Goal: Check status: Check status

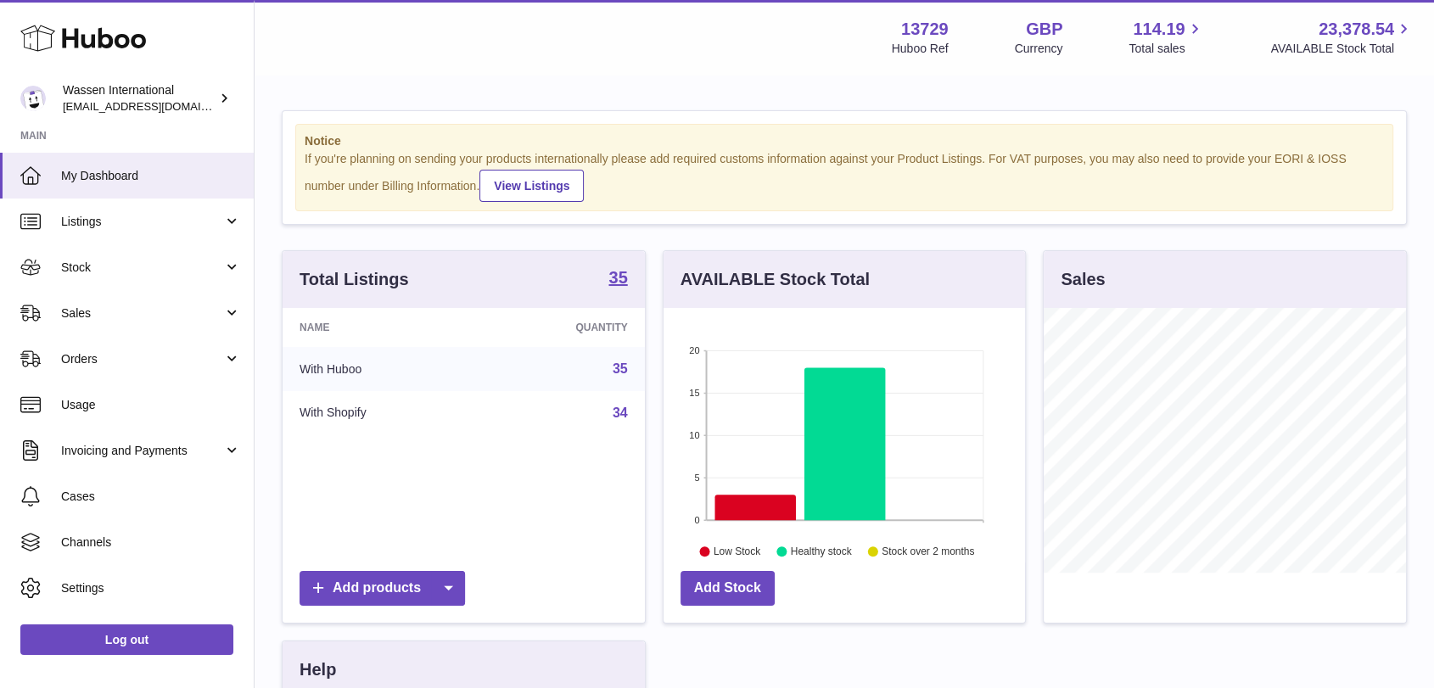
scroll to position [265, 361]
click at [149, 278] on link "Stock" at bounding box center [127, 267] width 254 height 46
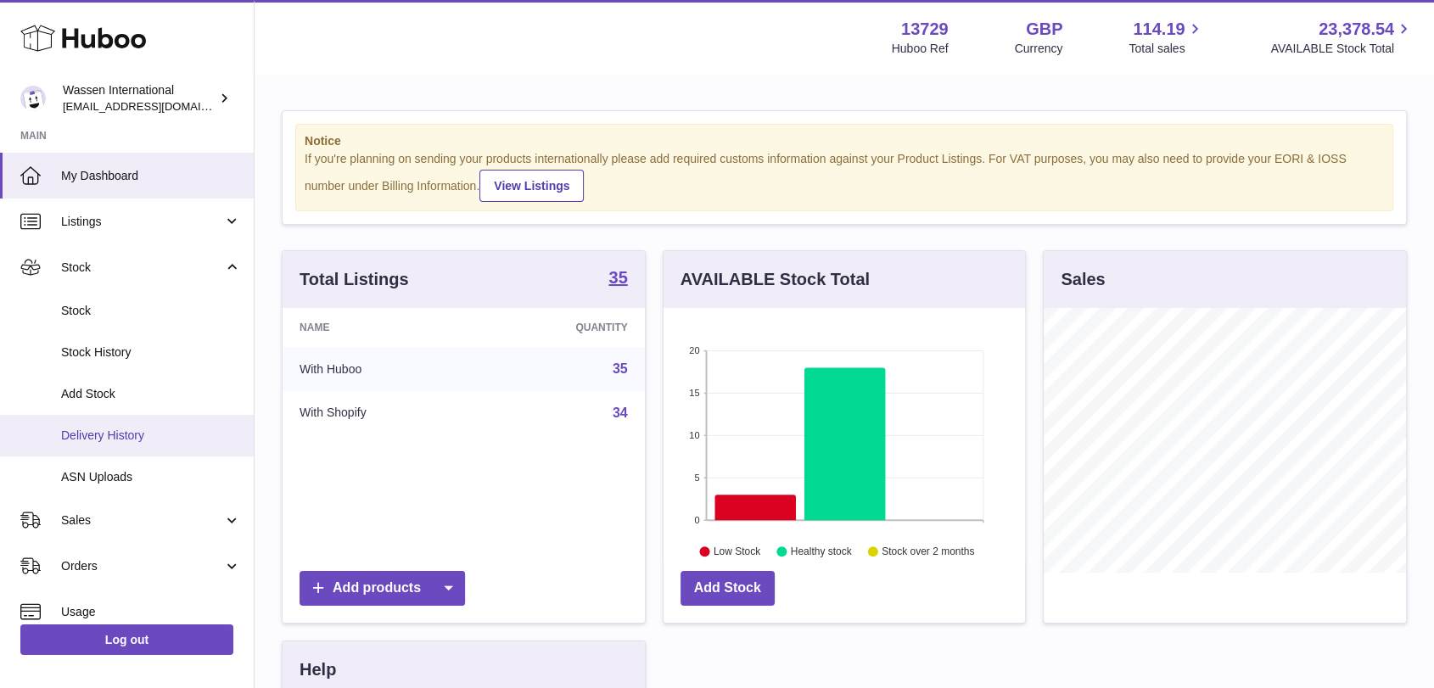
click at [138, 444] on link "Delivery History" at bounding box center [127, 436] width 254 height 42
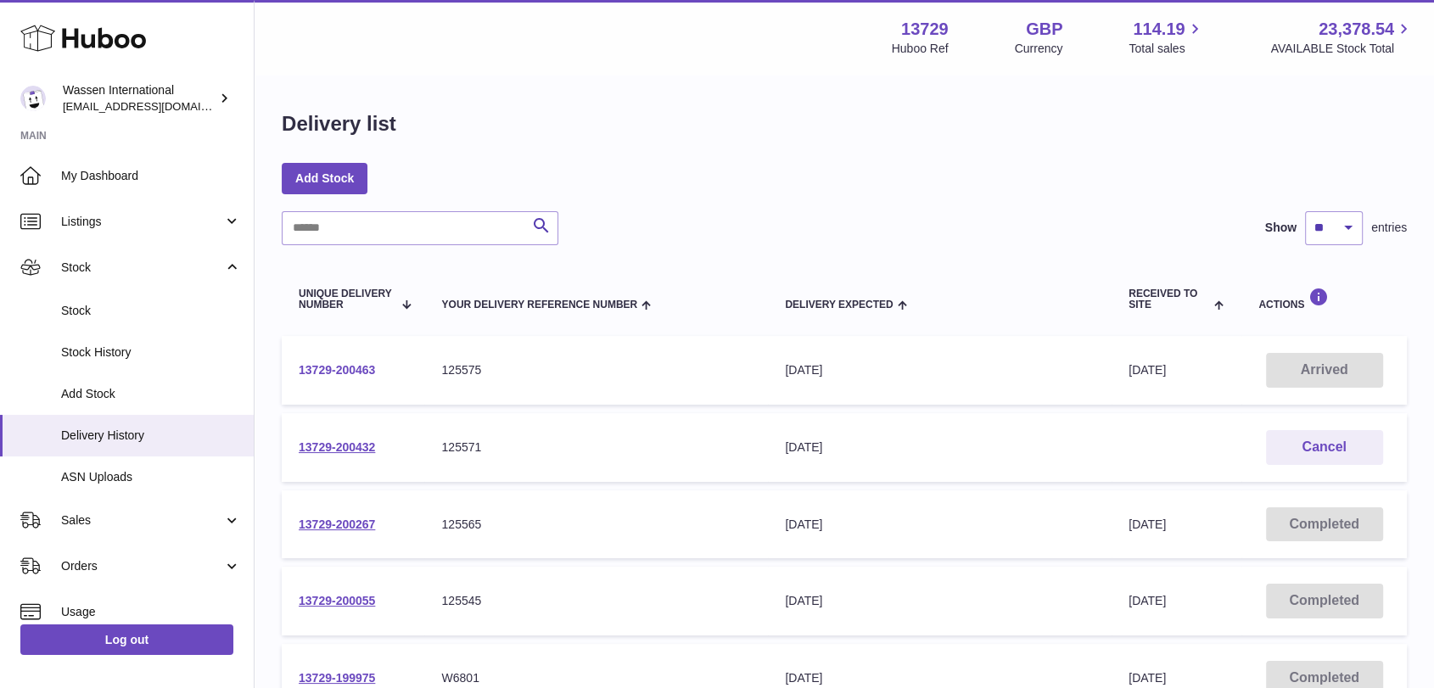
click at [346, 373] on link "13729-200463" at bounding box center [337, 370] width 76 height 14
click at [350, 450] on link "13729-200432" at bounding box center [337, 447] width 76 height 14
click at [340, 527] on link "13729-200267" at bounding box center [337, 525] width 76 height 14
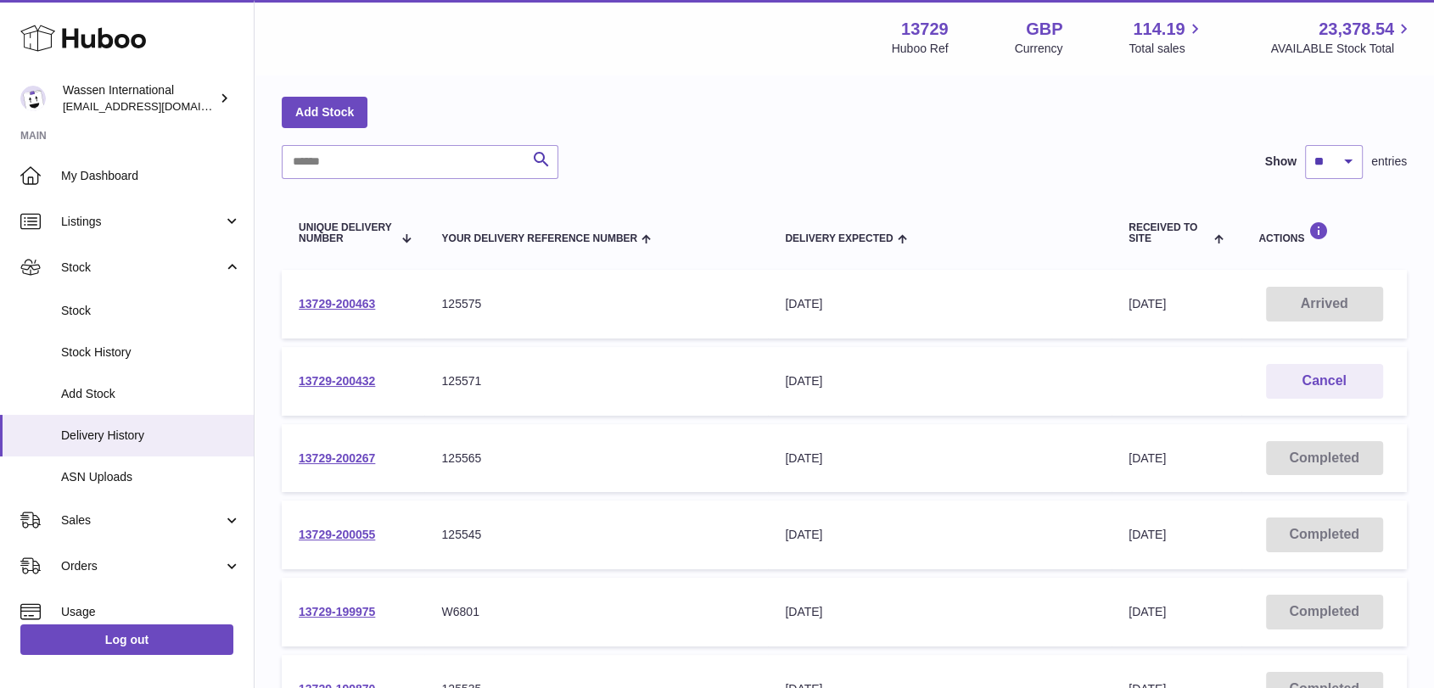
scroll to position [188, 0]
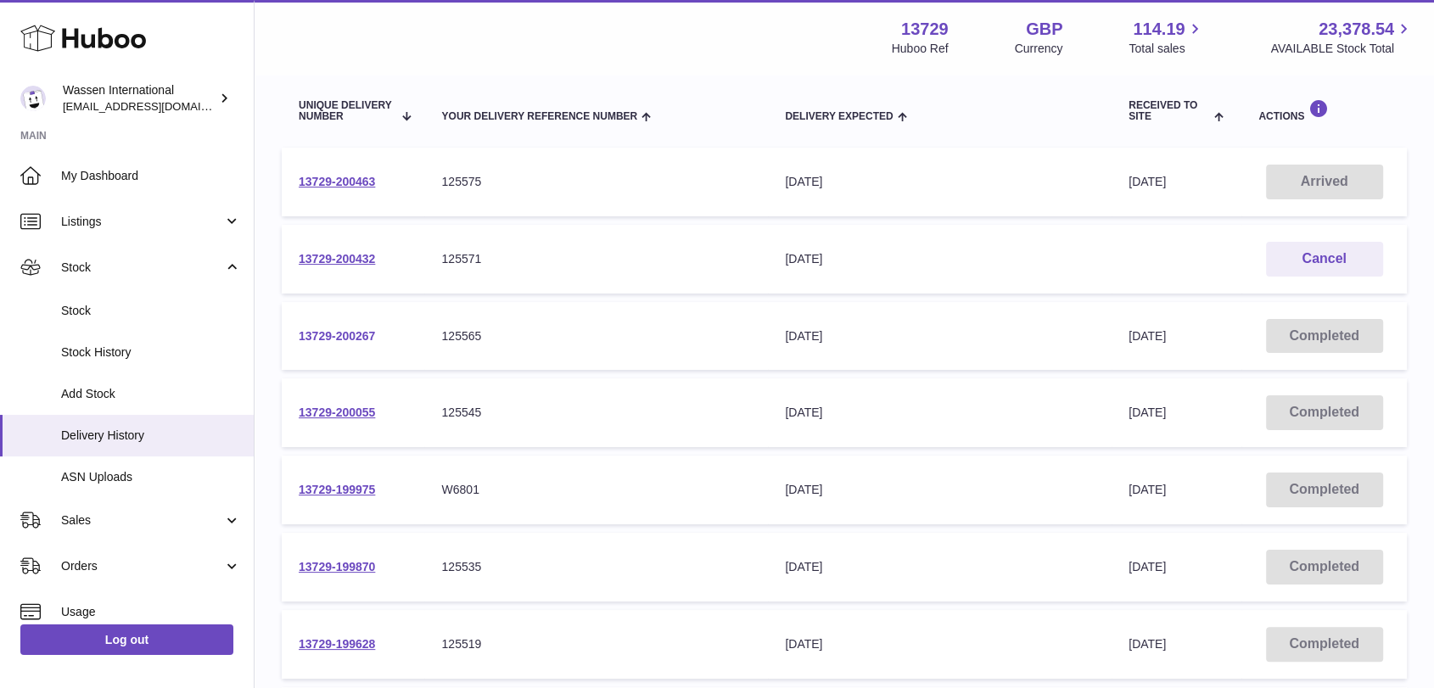
click at [352, 334] on link "13729-200267" at bounding box center [337, 336] width 76 height 14
click at [329, 406] on link "13729-200055" at bounding box center [337, 413] width 76 height 14
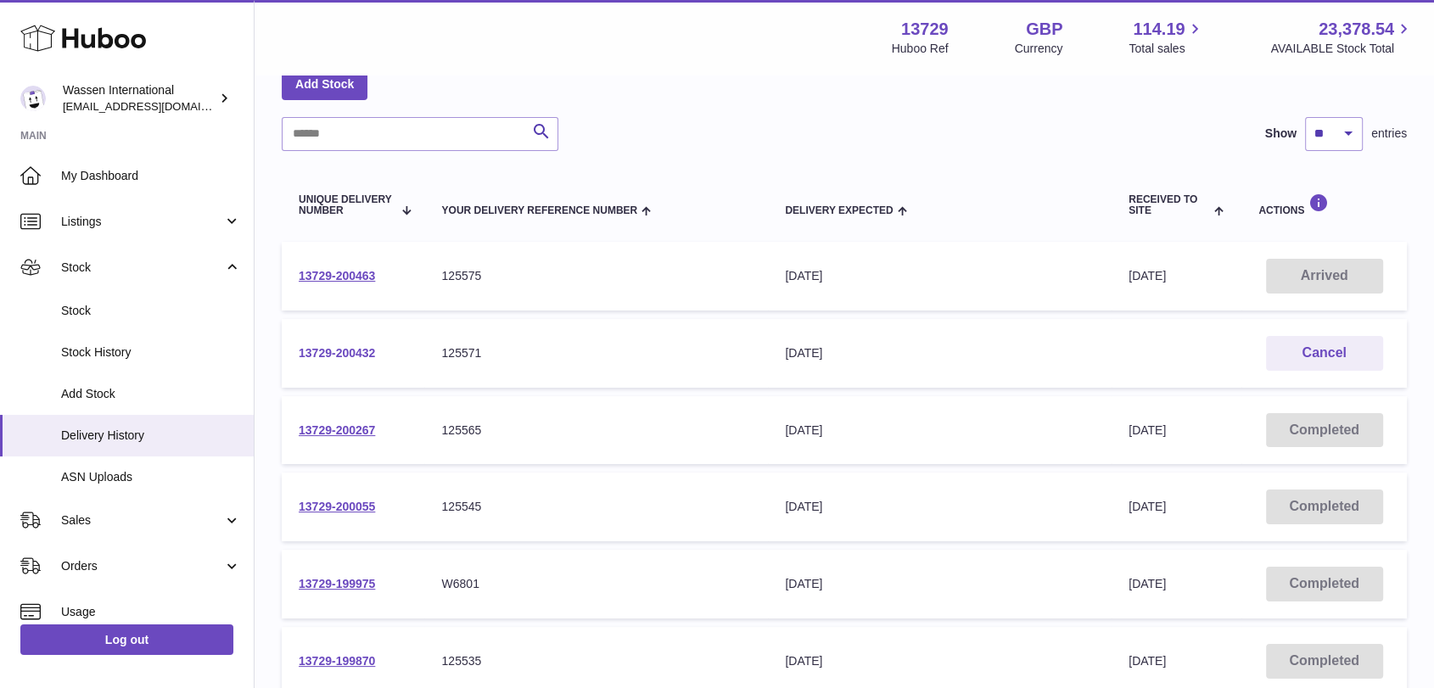
click at [351, 355] on link "13729-200432" at bounding box center [337, 353] width 76 height 14
click at [1039, 100] on div "Delivery list Add Stock Search Show ** ** ** *** entries Unique Delivery Number…" at bounding box center [845, 535] width 1180 height 1107
click at [367, 273] on link "13729-200463" at bounding box center [337, 276] width 76 height 14
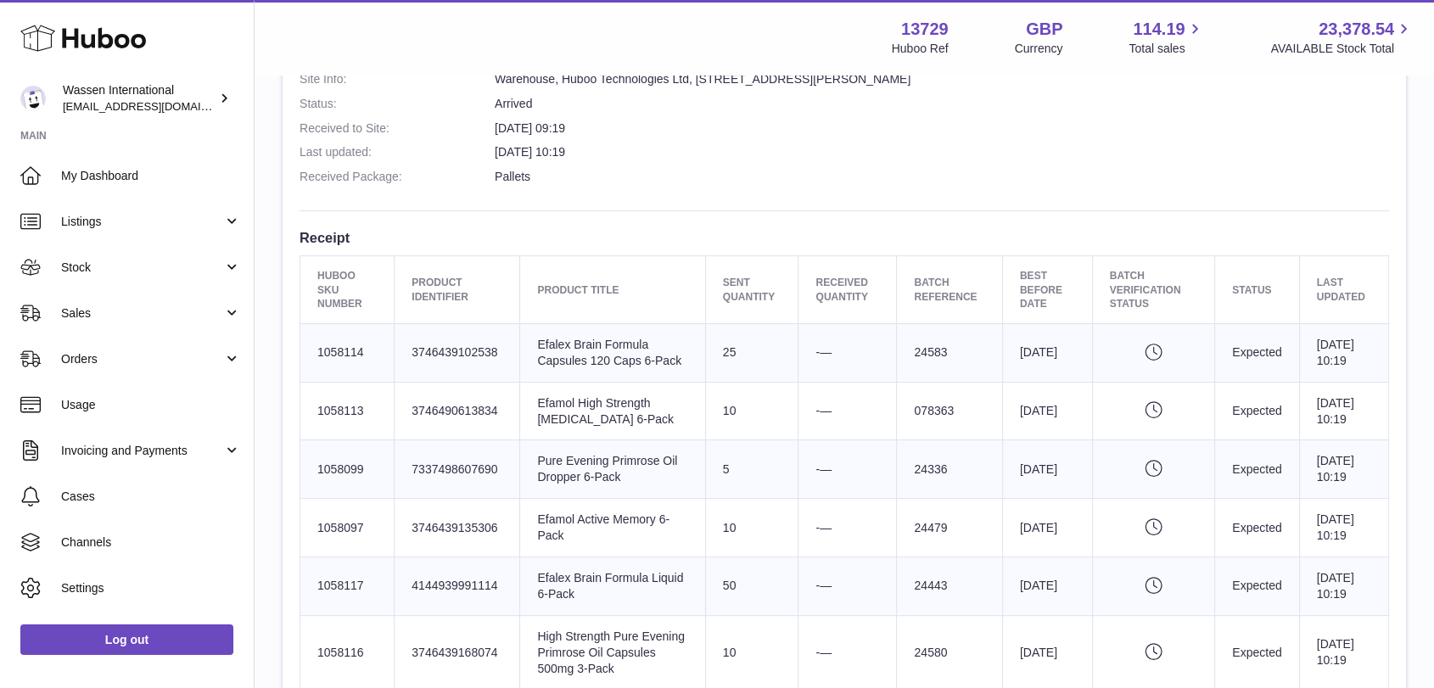
scroll to position [471, 0]
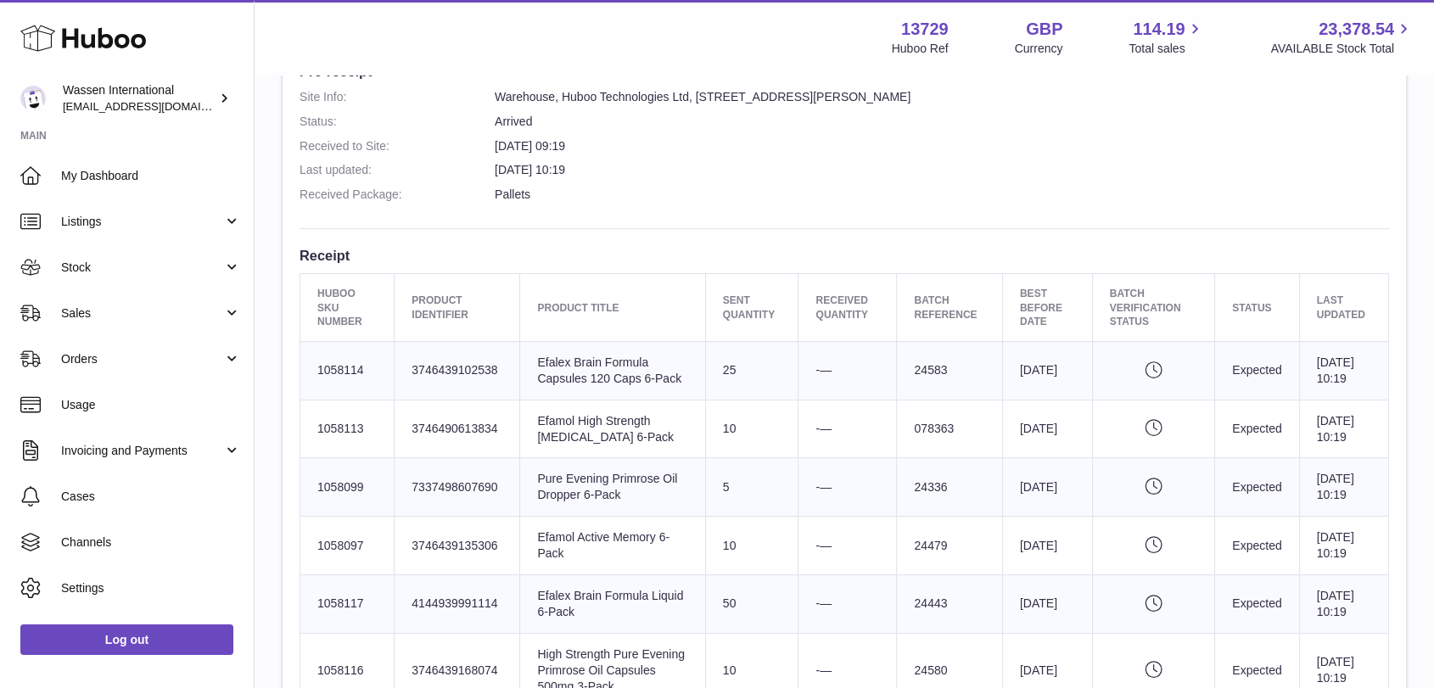
click at [1059, 189] on dd "Pallets" at bounding box center [942, 195] width 894 height 16
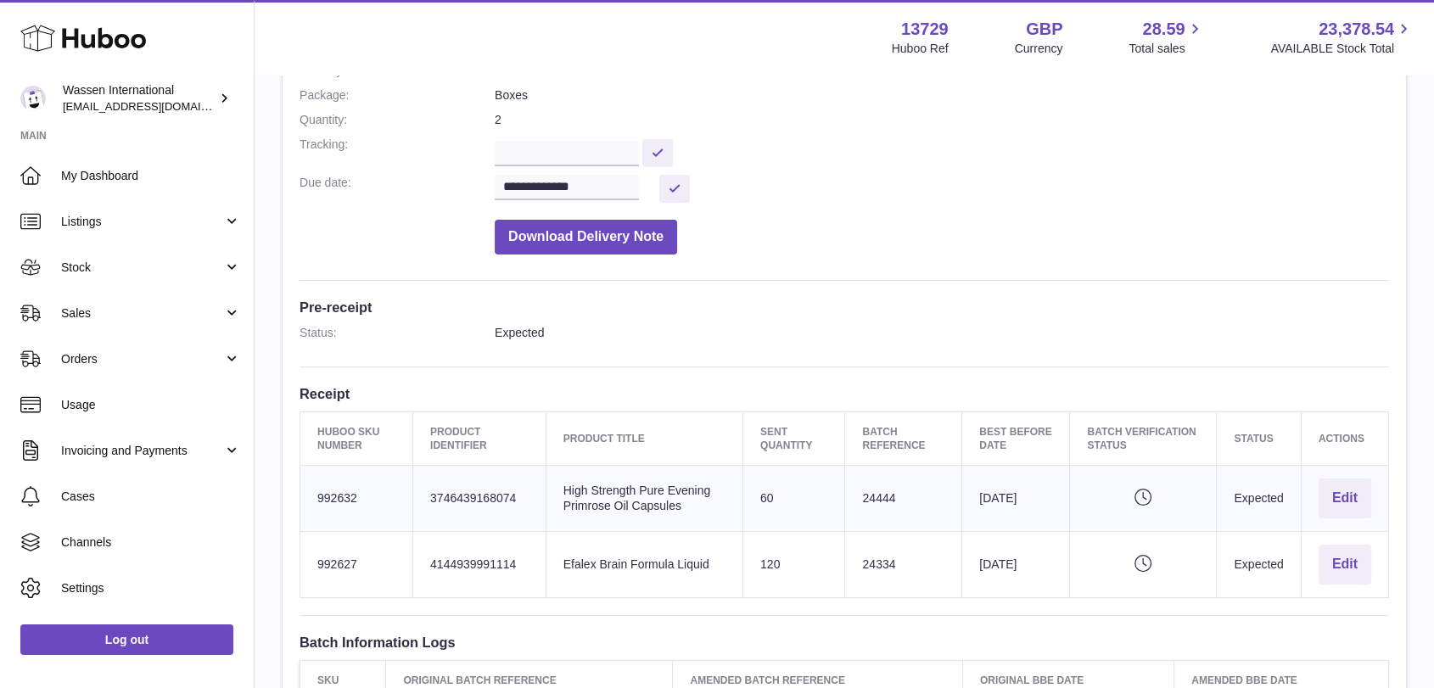
scroll to position [283, 0]
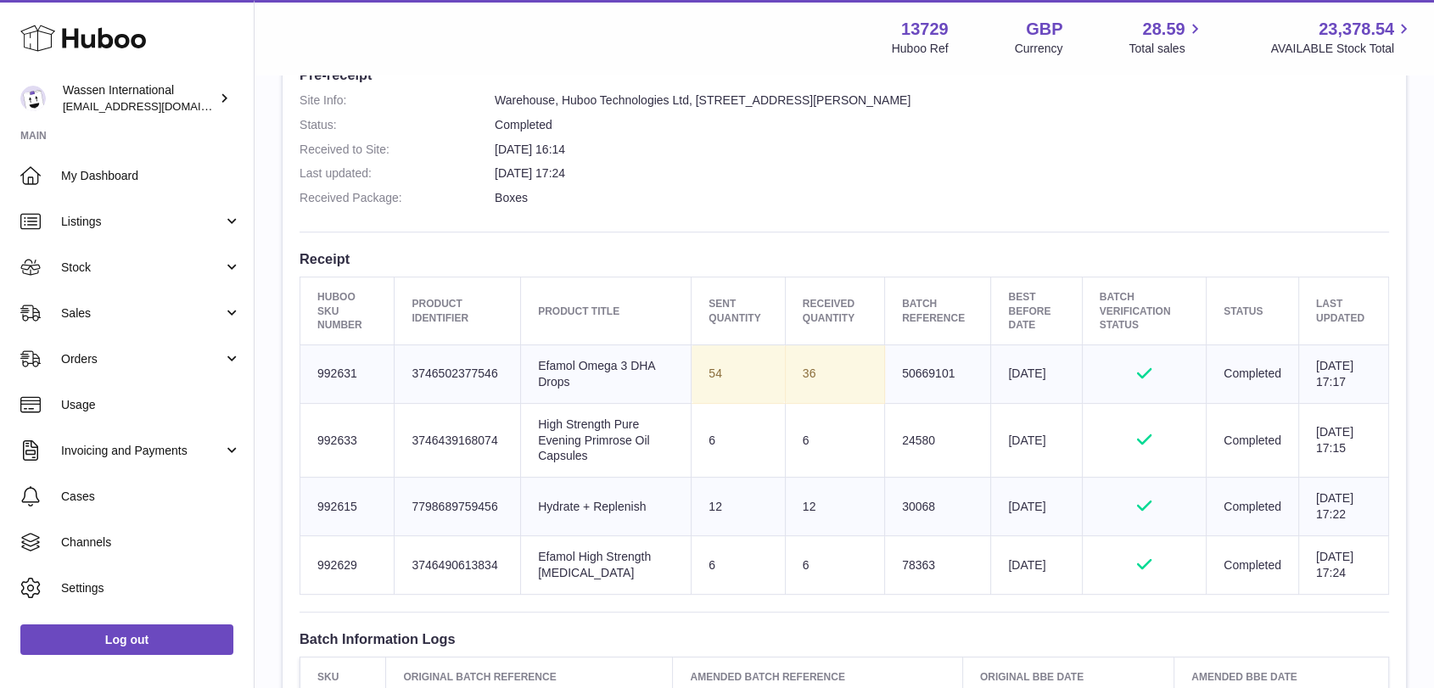
scroll to position [471, 0]
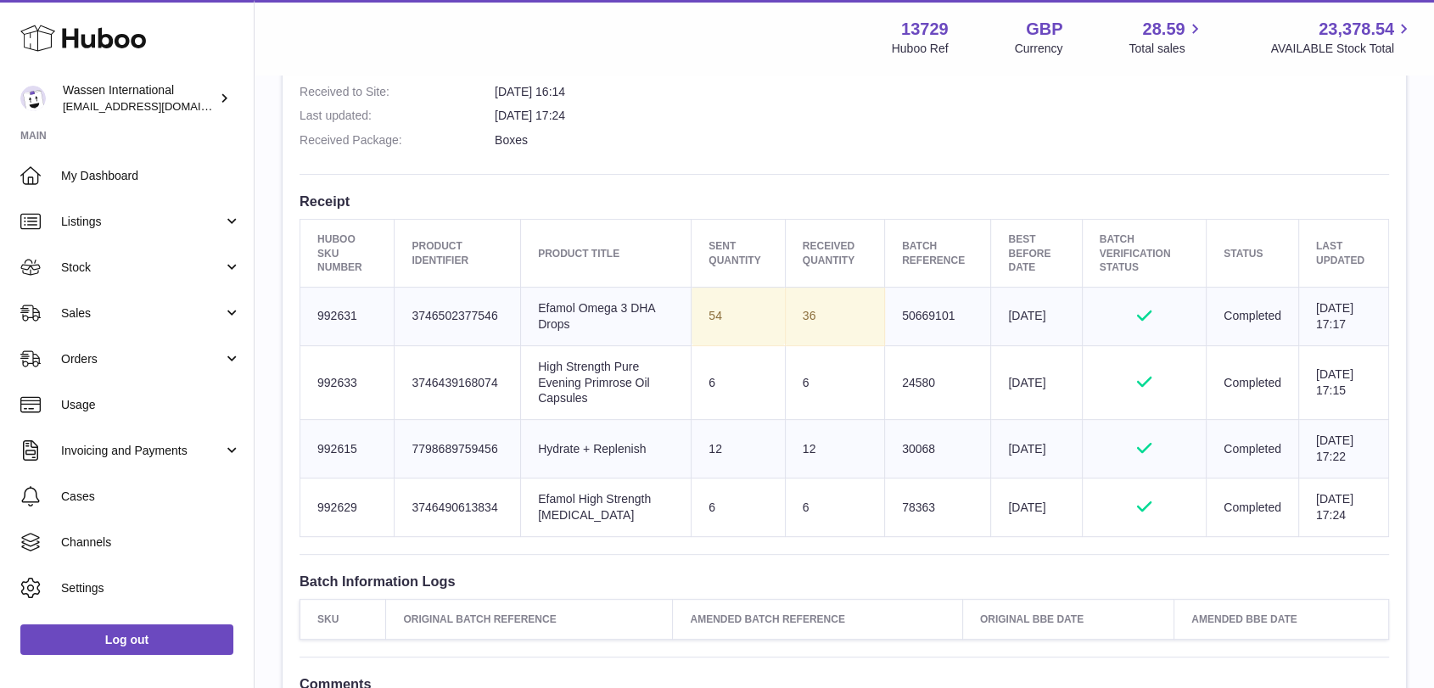
scroll to position [565, 0]
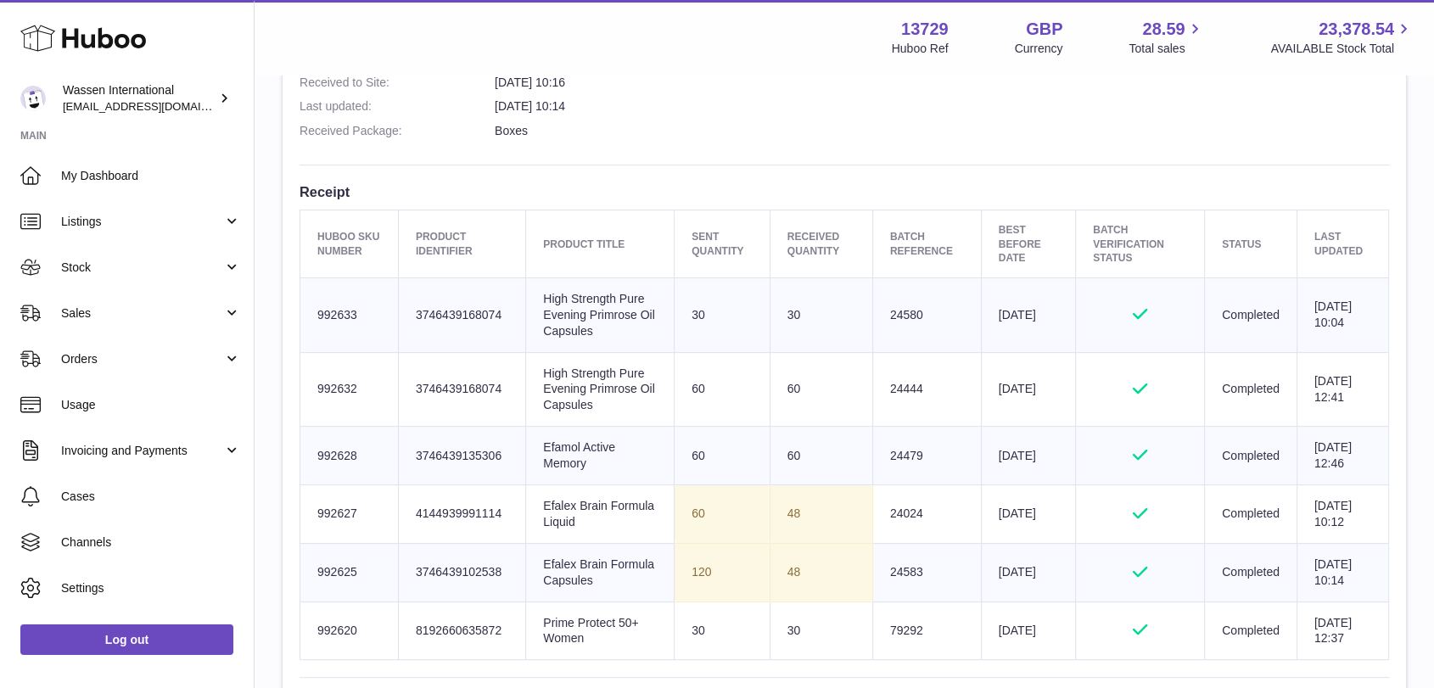
scroll to position [565, 0]
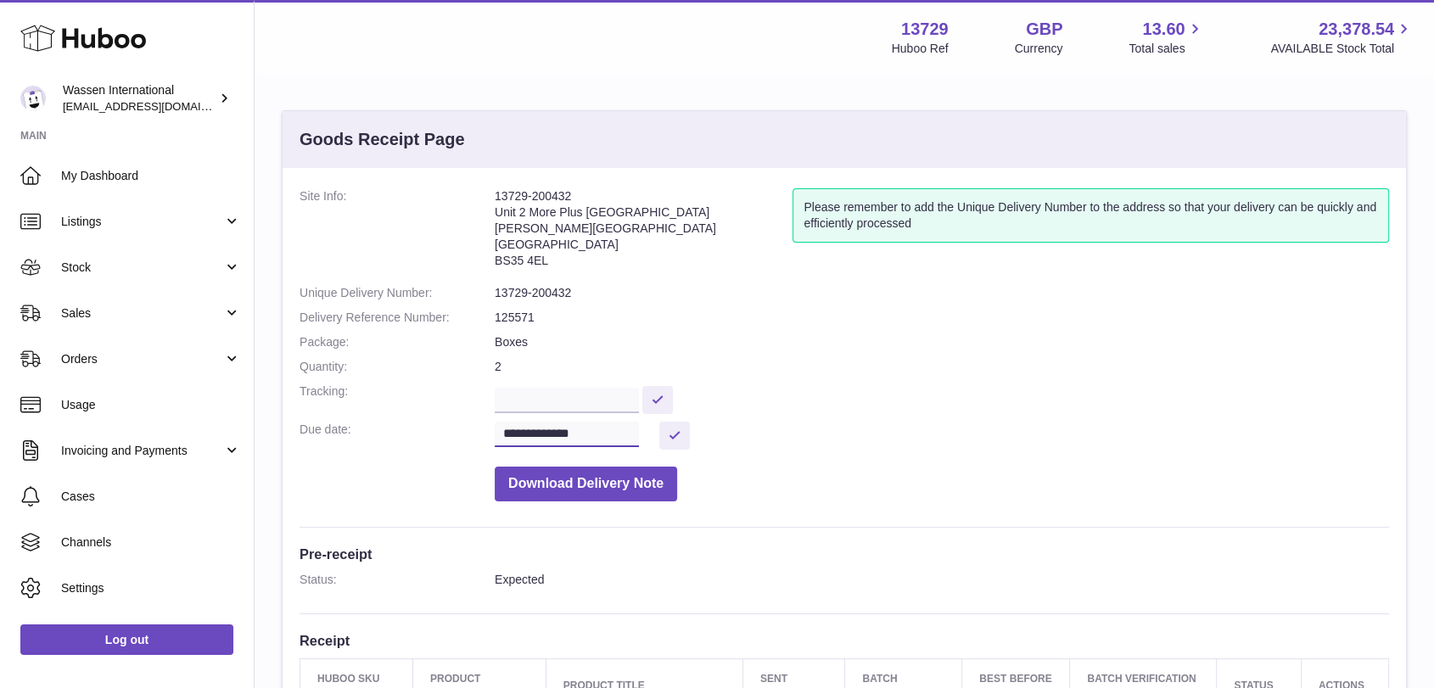
click at [639, 428] on input "**********" at bounding box center [567, 434] width 144 height 25
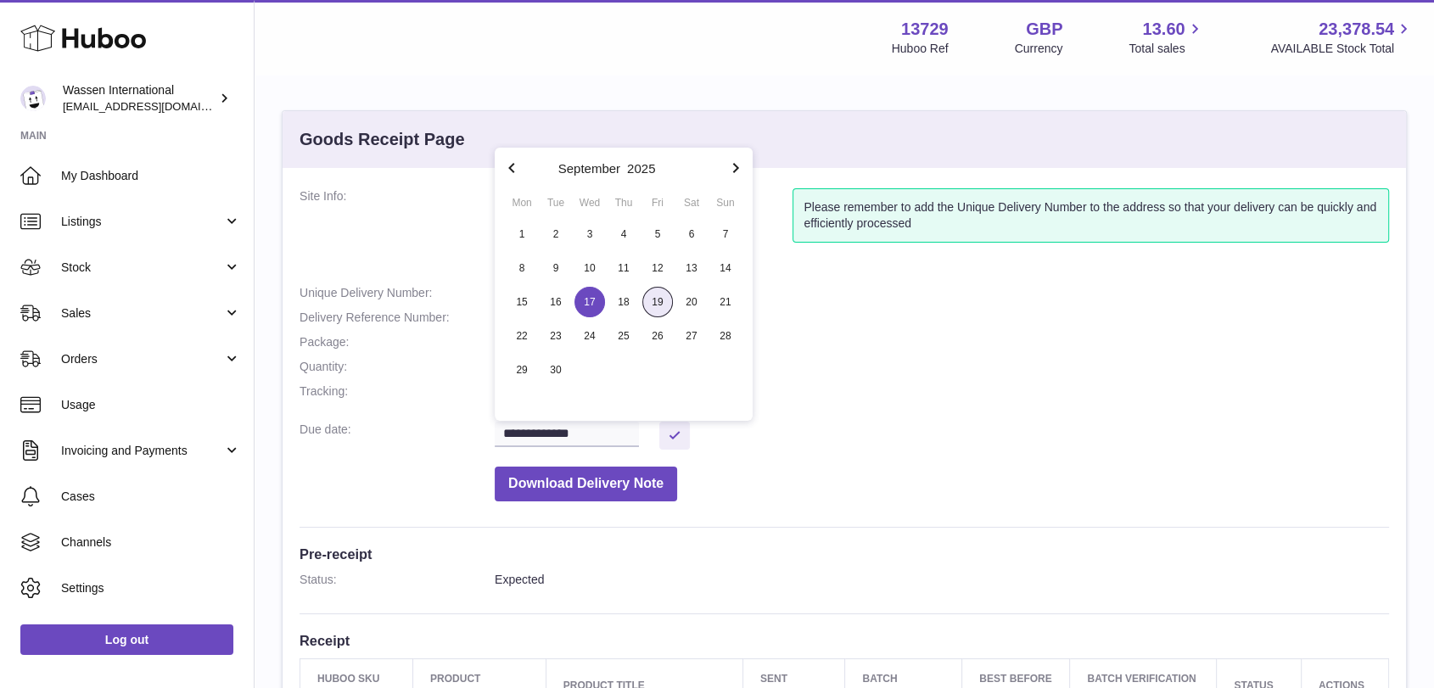
click at [656, 300] on span "19" at bounding box center [657, 302] width 31 height 31
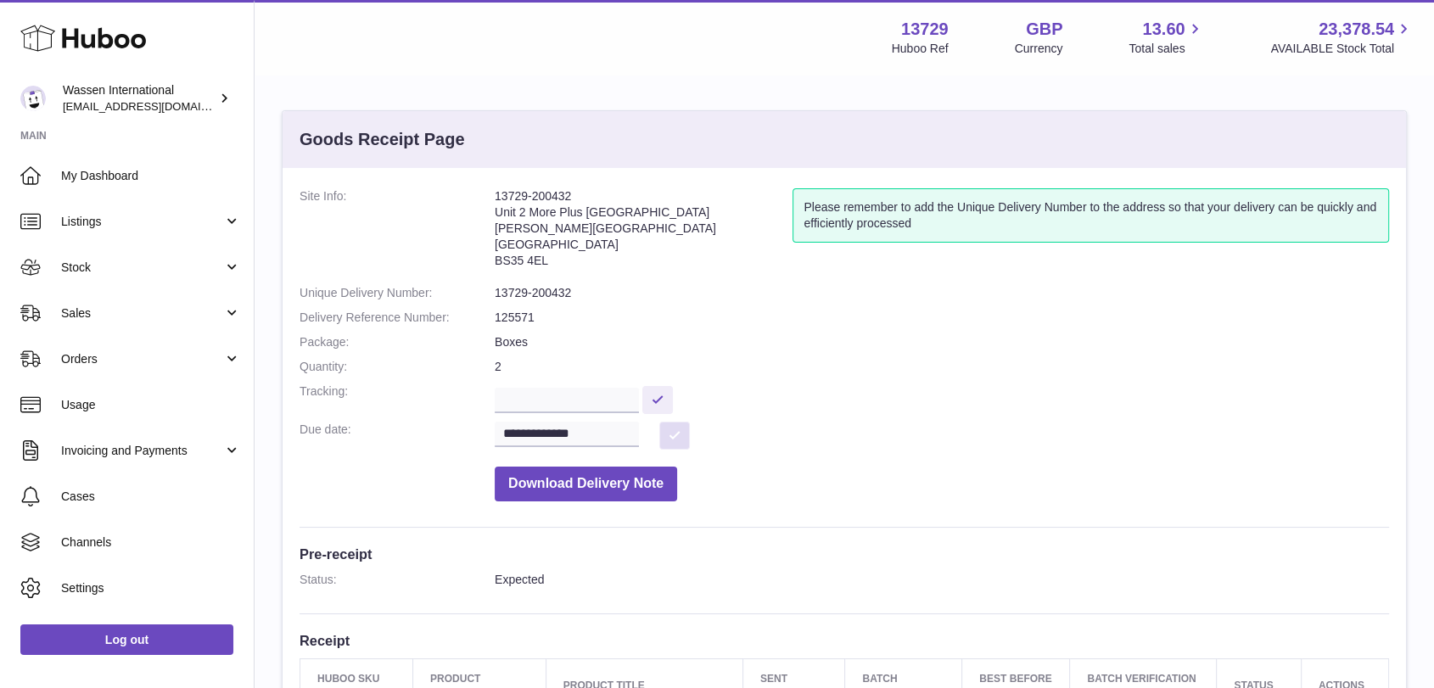
click at [669, 442] on button at bounding box center [674, 436] width 31 height 28
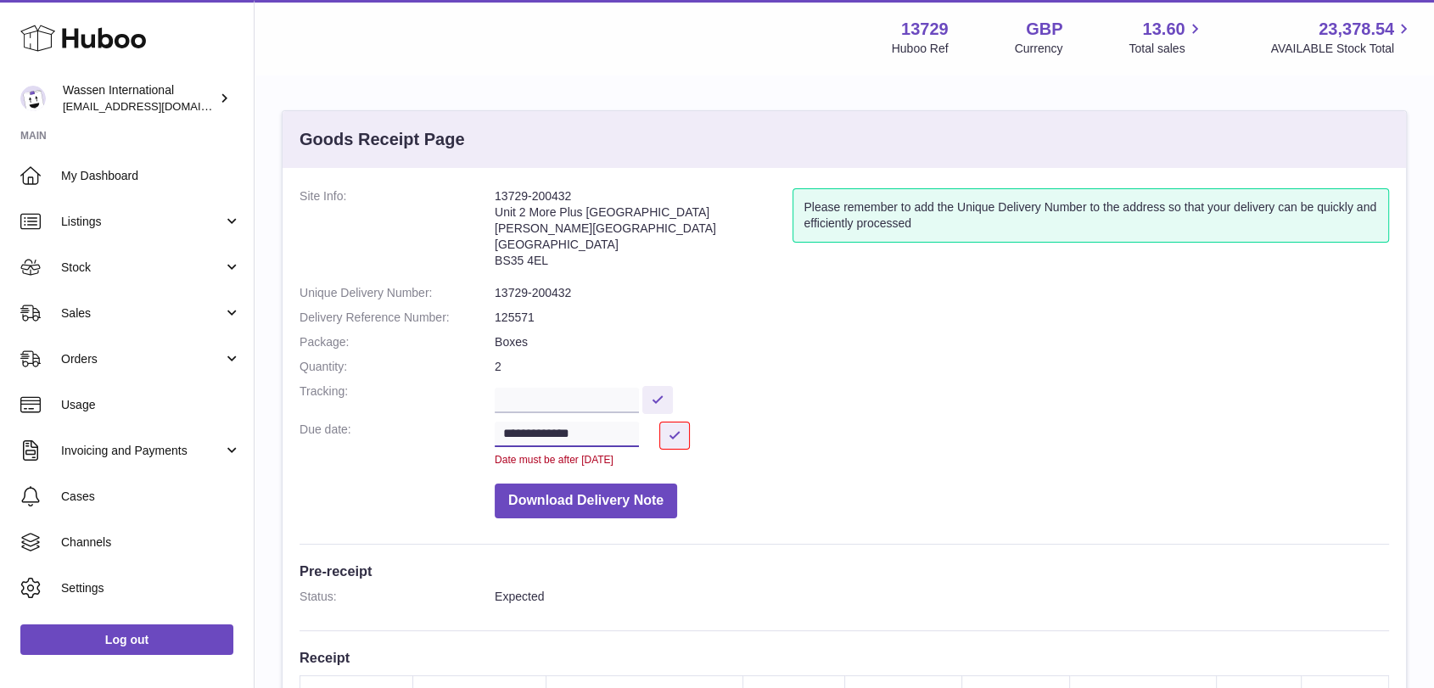
click at [610, 436] on input "**********" at bounding box center [567, 434] width 144 height 25
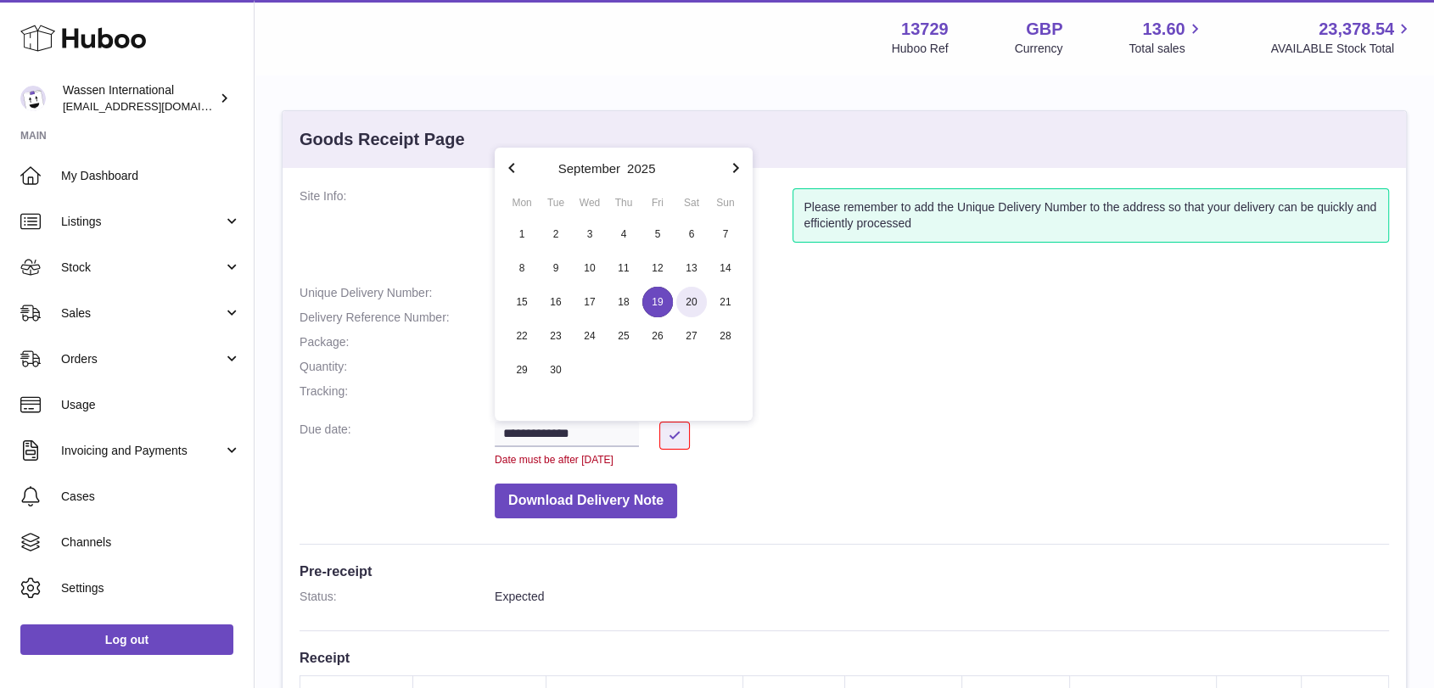
click at [678, 305] on span "20" at bounding box center [691, 302] width 31 height 31
type input "**********"
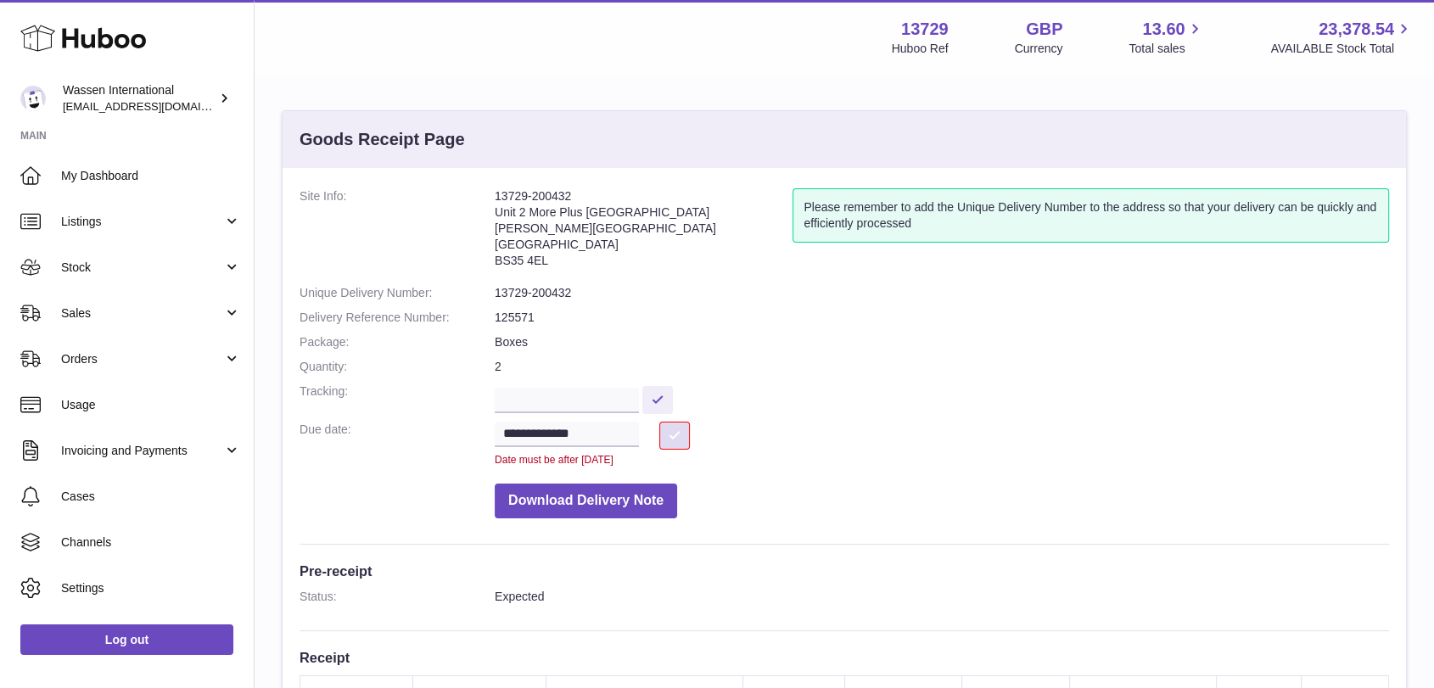
click at [686, 430] on button at bounding box center [674, 436] width 31 height 28
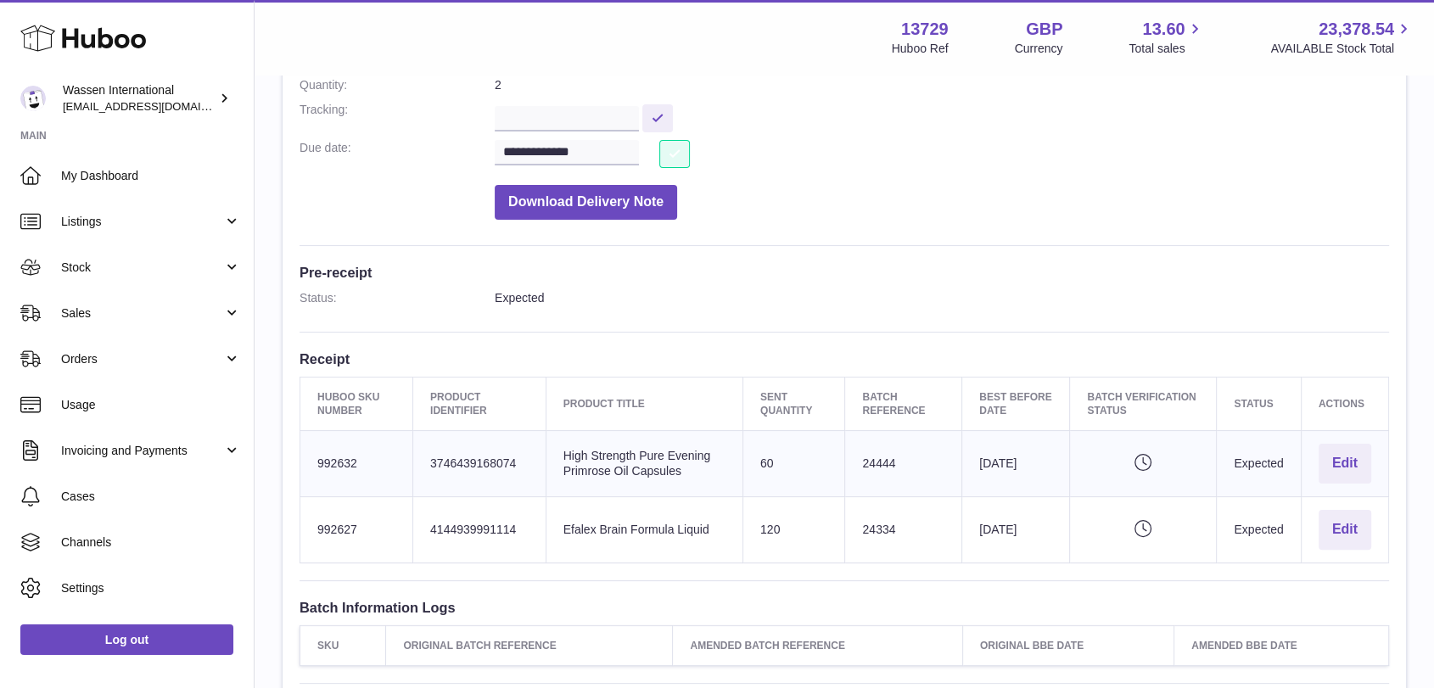
scroll to position [283, 0]
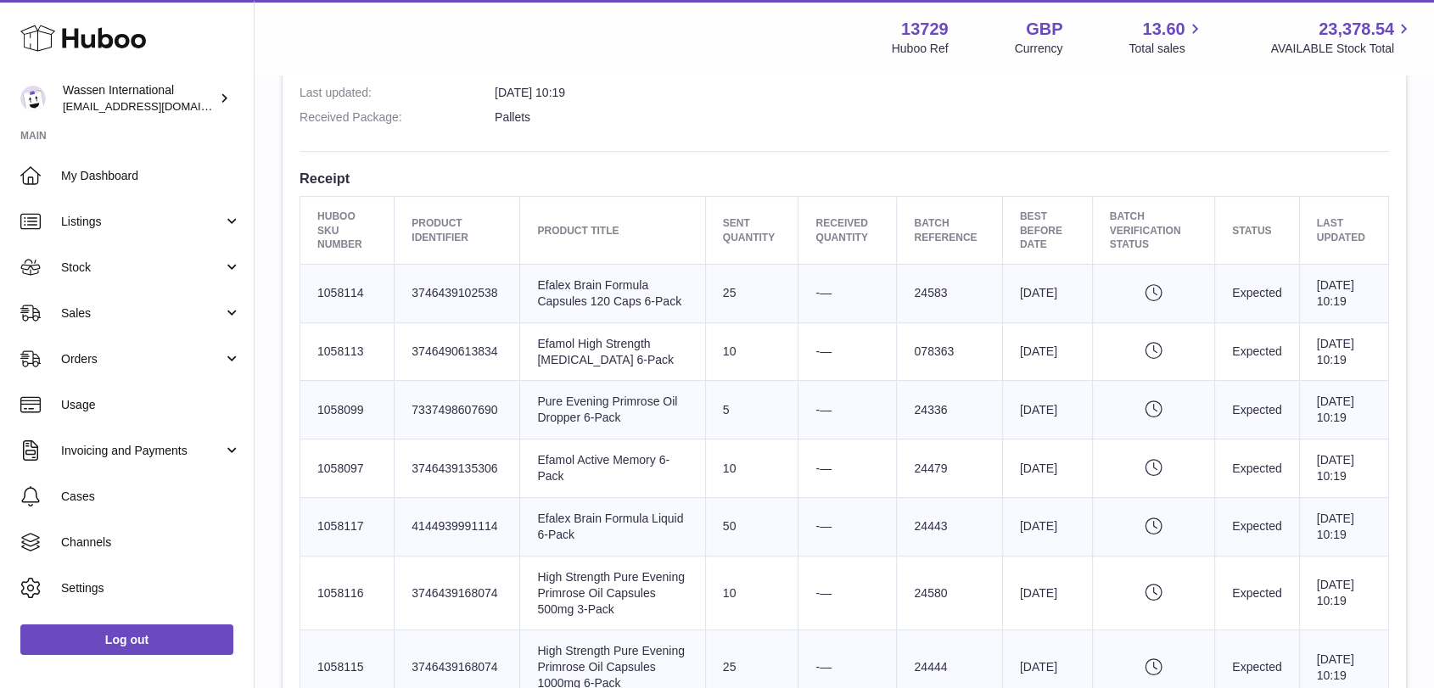
scroll to position [565, 0]
